Goal: Check status: Check status

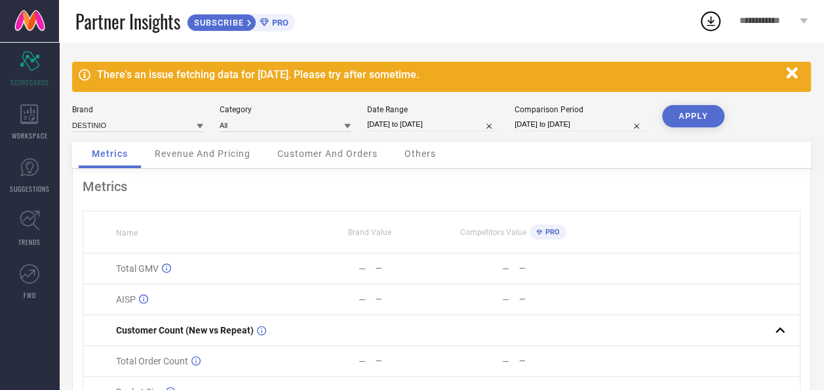
select select "8"
select select "2025"
select select "9"
select select "2025"
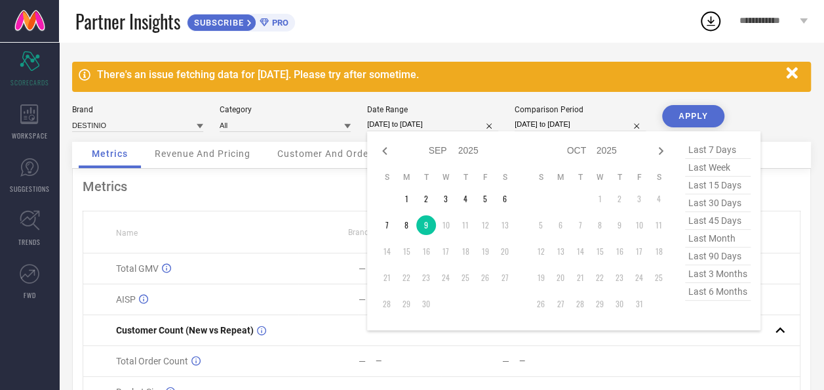
click at [409, 124] on input "[DATE] to [DATE]" at bounding box center [432, 124] width 131 height 14
click at [428, 226] on td "9" at bounding box center [426, 225] width 20 height 20
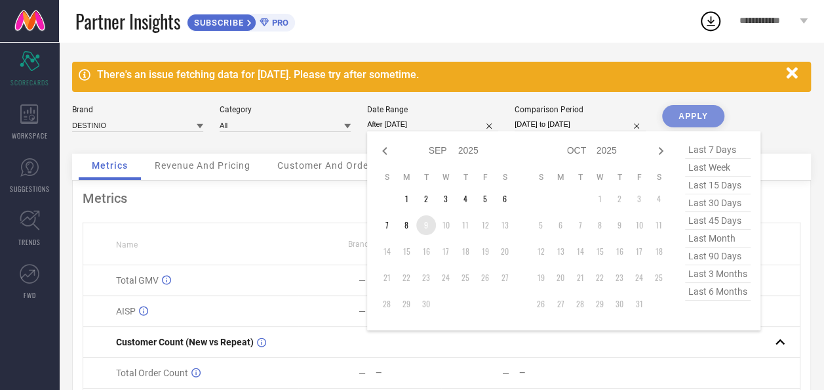
type input "[DATE] to [DATE]"
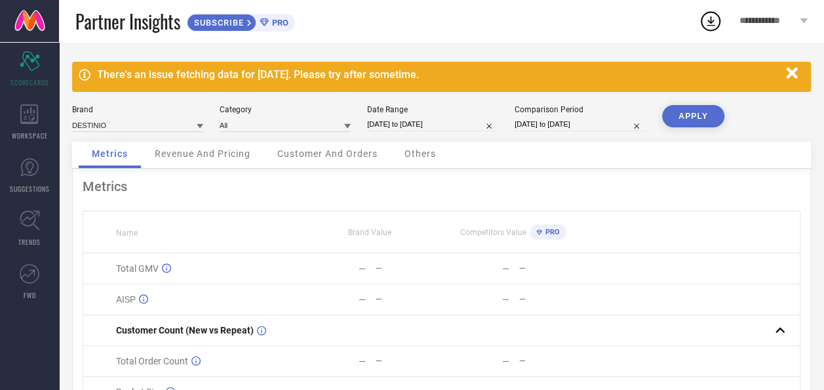
click at [706, 114] on button "APPLY" at bounding box center [693, 116] width 62 height 22
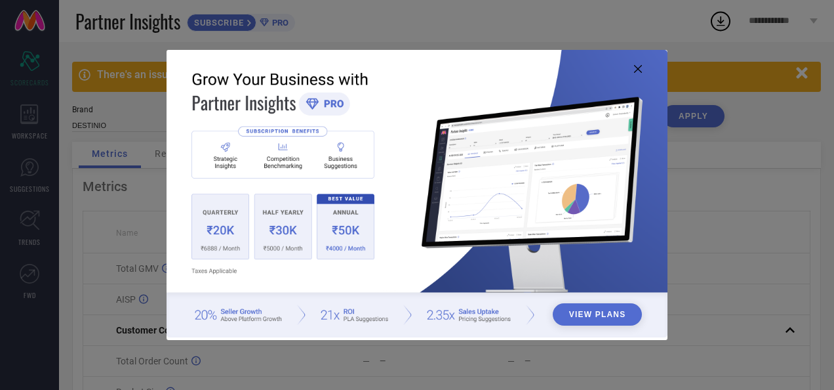
click at [639, 68] on icon at bounding box center [638, 69] width 8 height 8
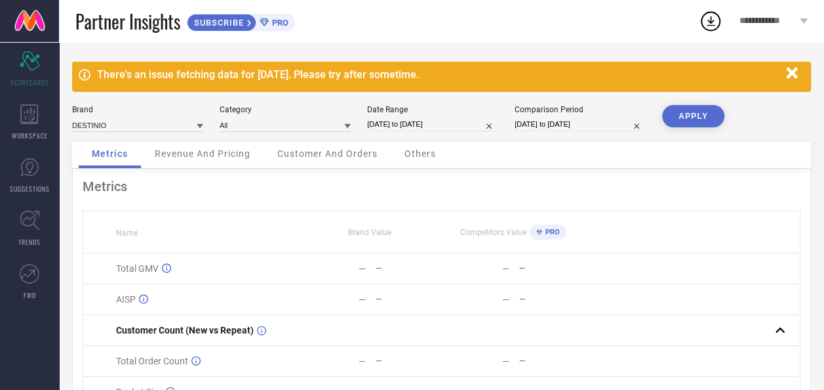
click at [419, 123] on input "[DATE] to [DATE]" at bounding box center [432, 124] width 131 height 14
select select "8"
select select "2025"
select select "9"
select select "2025"
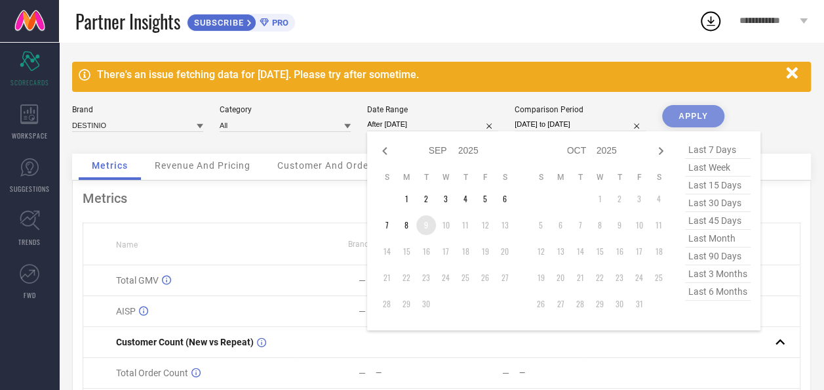
click at [424, 233] on td "9" at bounding box center [426, 225] width 20 height 20
type input "[DATE] to [DATE]"
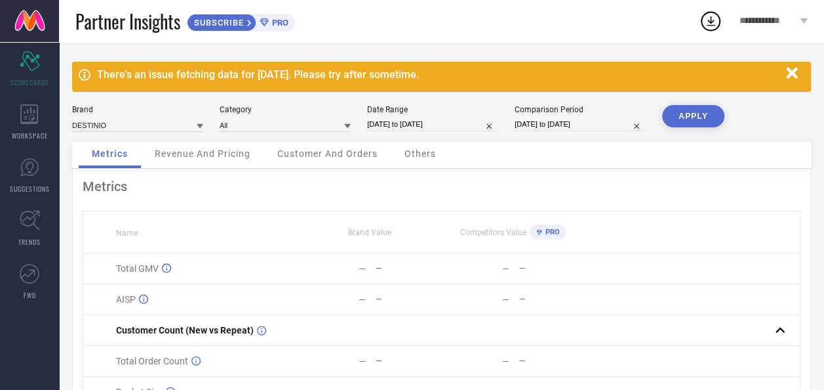
click at [700, 110] on button "APPLY" at bounding box center [693, 116] width 62 height 22
